Goal: Task Accomplishment & Management: Complete application form

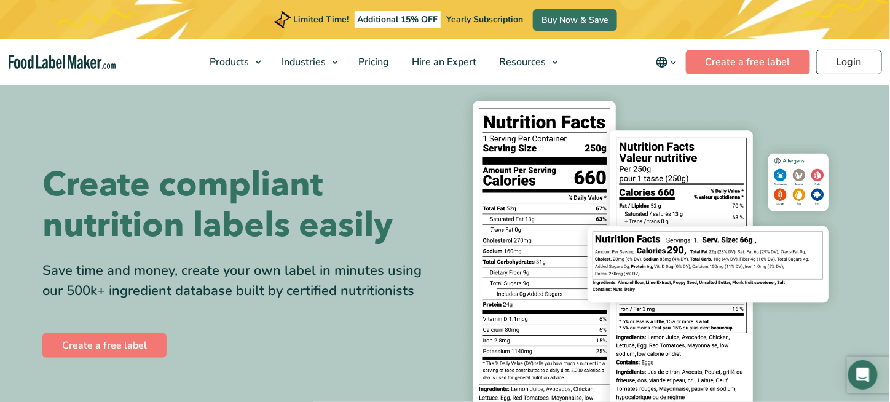
scroll to position [61, 0]
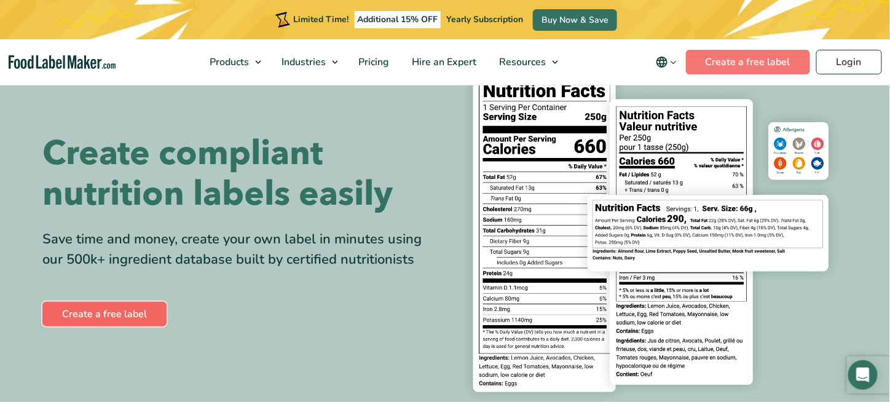
click at [139, 318] on link "Create a free label" at bounding box center [104, 314] width 124 height 25
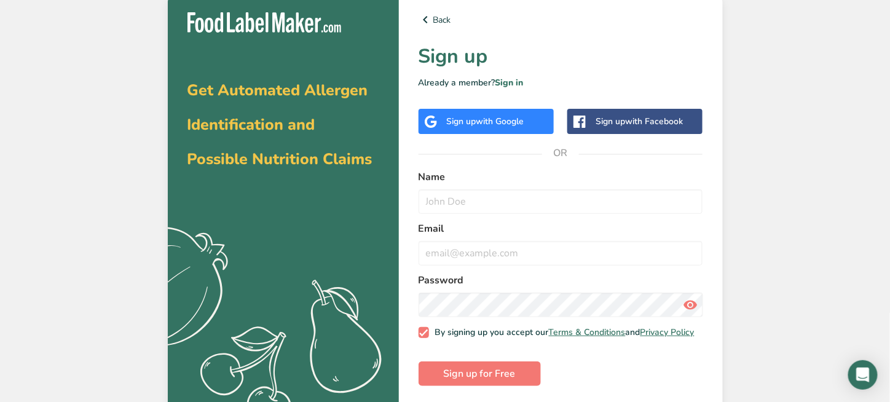
click at [479, 126] on span "with Google" at bounding box center [500, 122] width 48 height 12
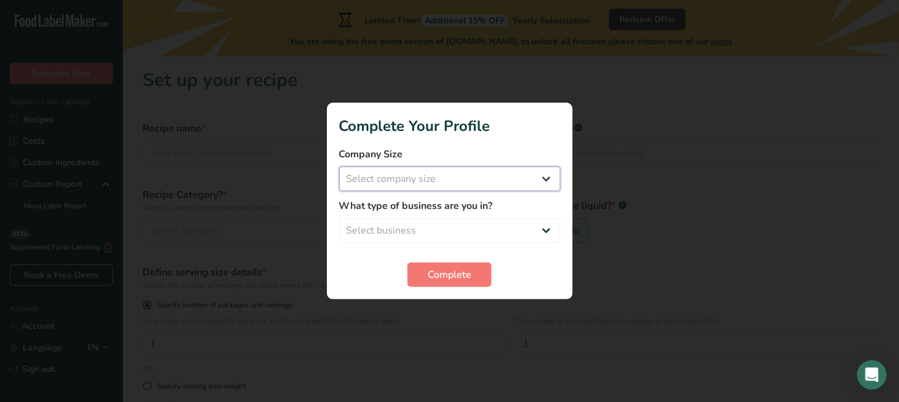
click at [455, 178] on select "Select company size Fewer than 10 Employees 10 to 50 Employees 51 to 500 Employ…" at bounding box center [449, 179] width 221 height 25
select select "1"
click at [339, 167] on select "Select company size Fewer than 10 Employees 10 to 50 Employees 51 to 500 Employ…" at bounding box center [449, 179] width 221 height 25
click at [463, 235] on select "Select business Packaged Food Manufacturer Restaurant & Cafe Bakery Meal Plans …" at bounding box center [449, 230] width 221 height 25
select select "1"
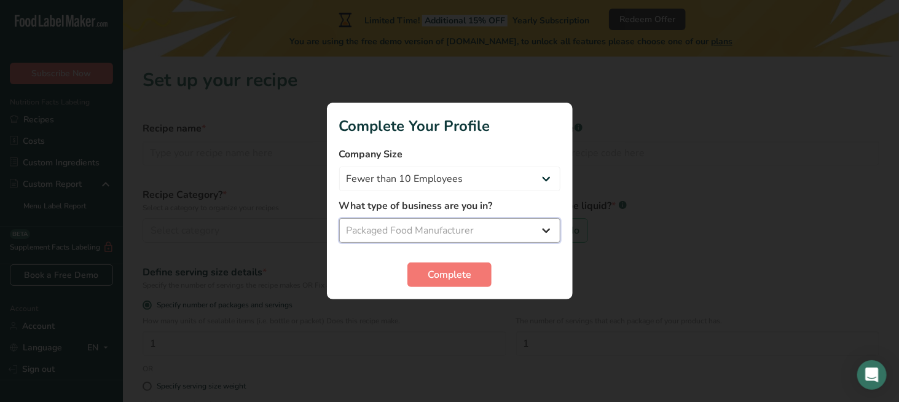
click at [339, 218] on select "Select business Packaged Food Manufacturer Restaurant & Cafe Bakery Meal Plans …" at bounding box center [449, 230] width 221 height 25
click at [431, 275] on span "Complete" at bounding box center [450, 274] width 44 height 15
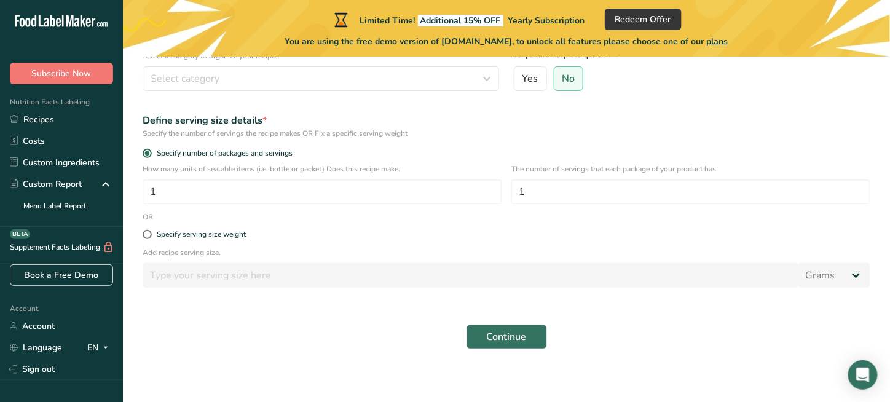
scroll to position [158, 0]
